Goal: Task Accomplishment & Management: Manage account settings

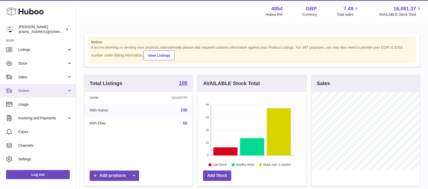
scroll to position [27, 0]
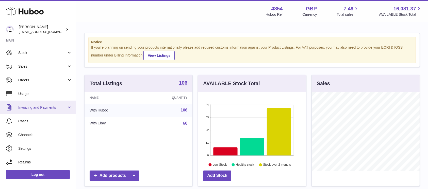
click at [59, 111] on link "Invoicing and Payments" at bounding box center [38, 108] width 76 height 14
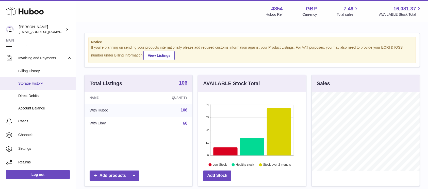
scroll to position [77, 0]
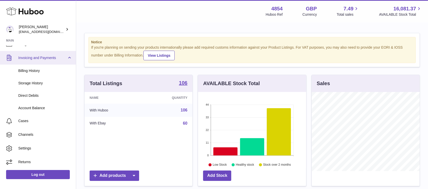
click at [57, 62] on link "Invoicing and Payments" at bounding box center [38, 58] width 76 height 14
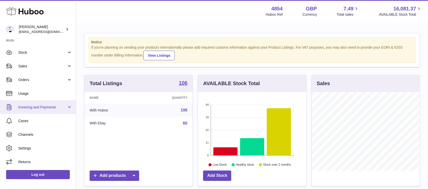
scroll to position [27, 0]
click at [62, 108] on span "Invoicing and Payments" at bounding box center [42, 107] width 48 height 5
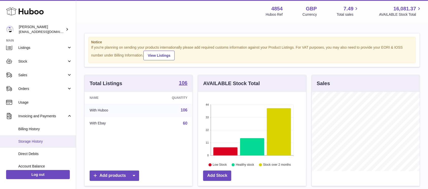
scroll to position [9, 0]
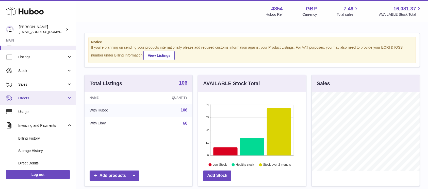
click at [53, 98] on span "Orders" at bounding box center [42, 98] width 48 height 5
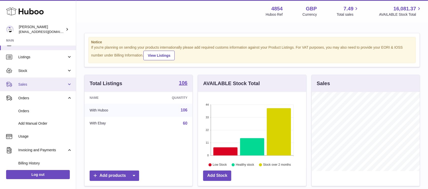
click at [52, 84] on span "Sales" at bounding box center [42, 84] width 48 height 5
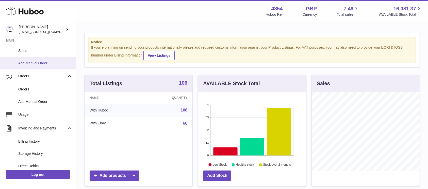
scroll to position [25, 0]
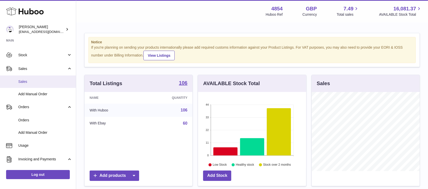
click at [45, 85] on link "Sales" at bounding box center [38, 82] width 76 height 12
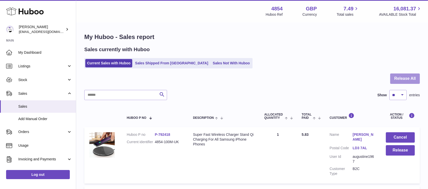
click at [407, 79] on button "Release All" at bounding box center [405, 79] width 30 height 10
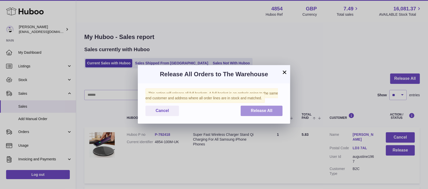
click at [264, 111] on span "Release All" at bounding box center [262, 111] width 22 height 4
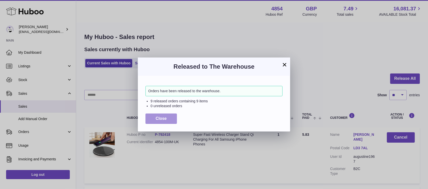
click at [159, 115] on button "Close" at bounding box center [160, 119] width 31 height 10
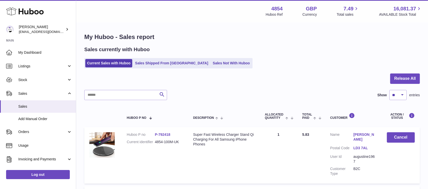
click at [200, 68] on ul "Current Sales with Huboo Sales Shipped From Huboo Sales Not With Huboo" at bounding box center [168, 63] width 168 height 10
click at [211, 64] on link "Sales Not With Huboo" at bounding box center [231, 63] width 41 height 8
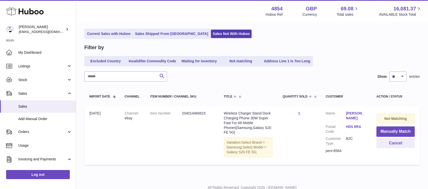
scroll to position [48, 0]
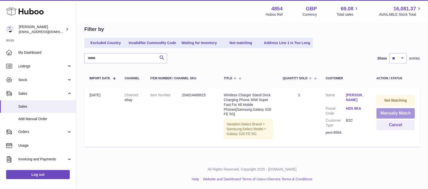
click at [390, 110] on button "Manually Match" at bounding box center [396, 113] width 38 height 10
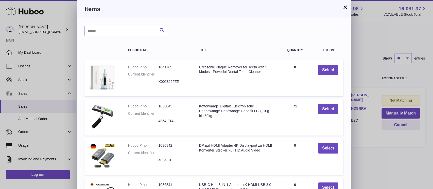
drag, startPoint x: 132, startPoint y: 42, endPoint x: 133, endPoint y: 35, distance: 6.9
click at [132, 42] on table "Huboo P no Title Quantity Action Huboo P no 1041769 Current Identifier X0028J2F…" at bounding box center [214, 148] width 259 height 215
click at [133, 34] on input "text" at bounding box center [126, 31] width 83 height 10
type input "*****"
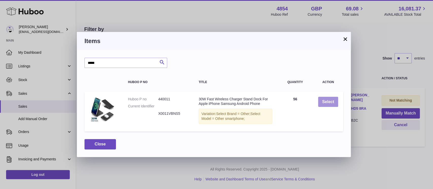
click at [333, 102] on button "Select" at bounding box center [328, 102] width 20 height 10
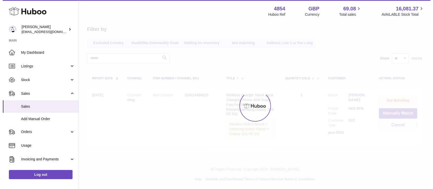
scroll to position [0, 0]
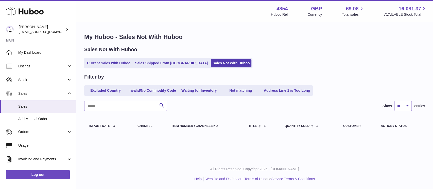
drag, startPoint x: 104, startPoint y: 61, endPoint x: 126, endPoint y: 46, distance: 26.8
click at [104, 62] on link "Current Sales with Huboo" at bounding box center [108, 63] width 47 height 8
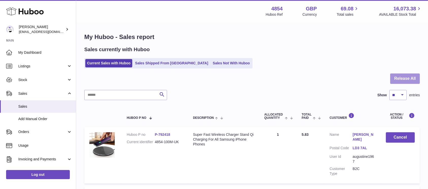
click at [397, 79] on button "Release All" at bounding box center [405, 79] width 30 height 10
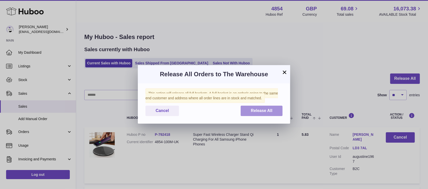
click at [266, 112] on span "Release All" at bounding box center [262, 111] width 22 height 4
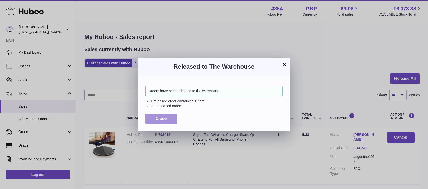
click at [163, 117] on span "Close" at bounding box center [161, 119] width 11 height 4
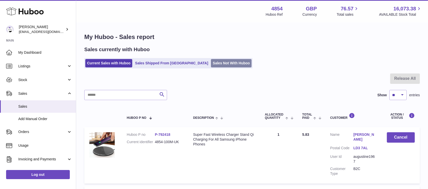
click at [211, 65] on link "Sales Not With Huboo" at bounding box center [231, 63] width 41 height 8
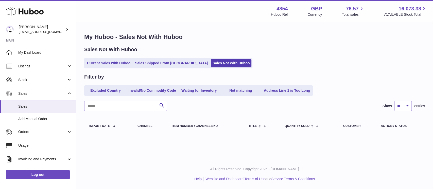
click at [109, 65] on link "Current Sales with Huboo" at bounding box center [108, 63] width 47 height 8
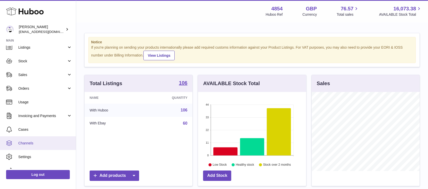
scroll to position [27, 0]
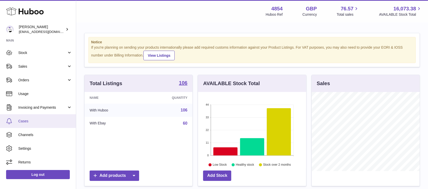
click at [41, 122] on span "Cases" at bounding box center [45, 121] width 54 height 5
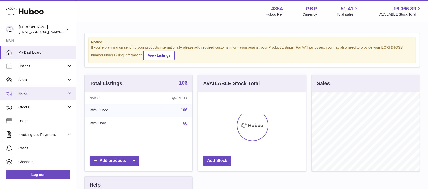
scroll to position [79, 108]
click at [64, 92] on span "Sales" at bounding box center [42, 93] width 48 height 5
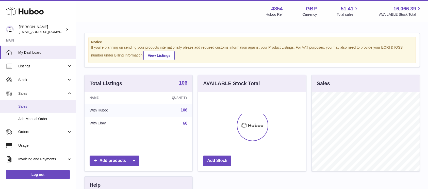
click at [48, 109] on span "Sales" at bounding box center [45, 106] width 54 height 5
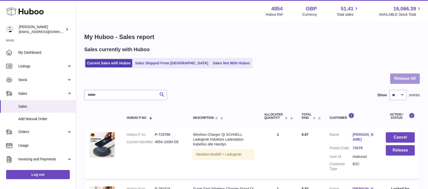
click at [393, 78] on button "Release All" at bounding box center [405, 79] width 30 height 10
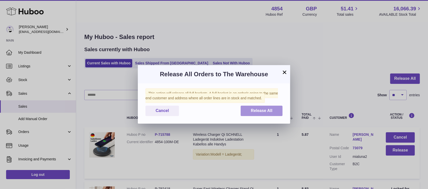
click at [265, 111] on span "Release All" at bounding box center [262, 111] width 22 height 4
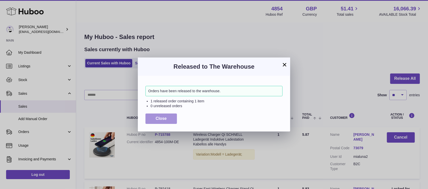
click at [163, 122] on button "Close" at bounding box center [160, 119] width 31 height 10
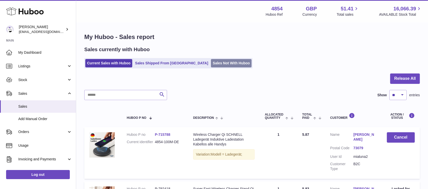
click at [211, 67] on link "Sales Not With Huboo" at bounding box center [231, 63] width 41 height 8
